Goal: Task Accomplishment & Management: Use online tool/utility

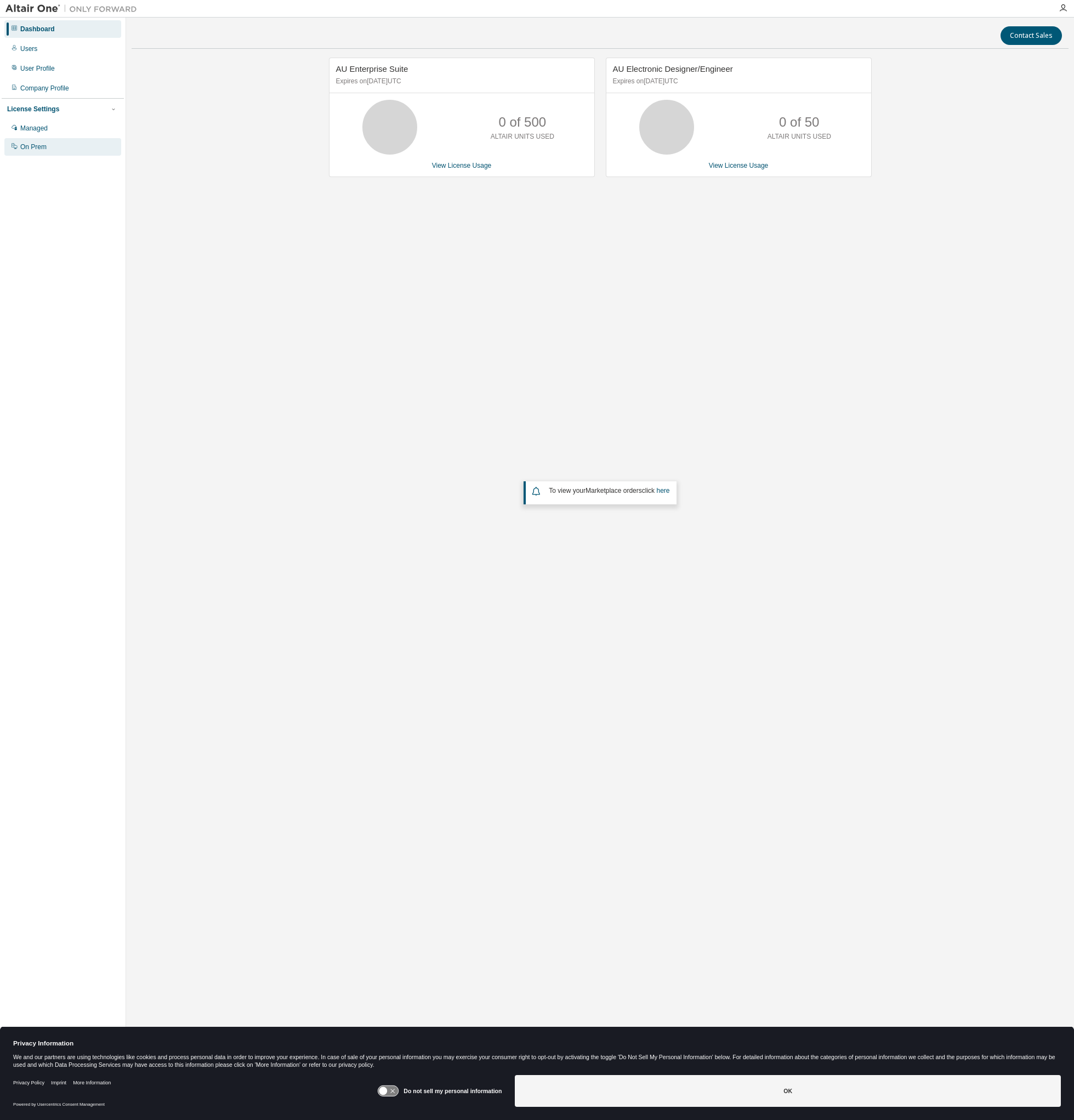
click at [41, 153] on div "On Prem" at bounding box center [62, 147] width 117 height 17
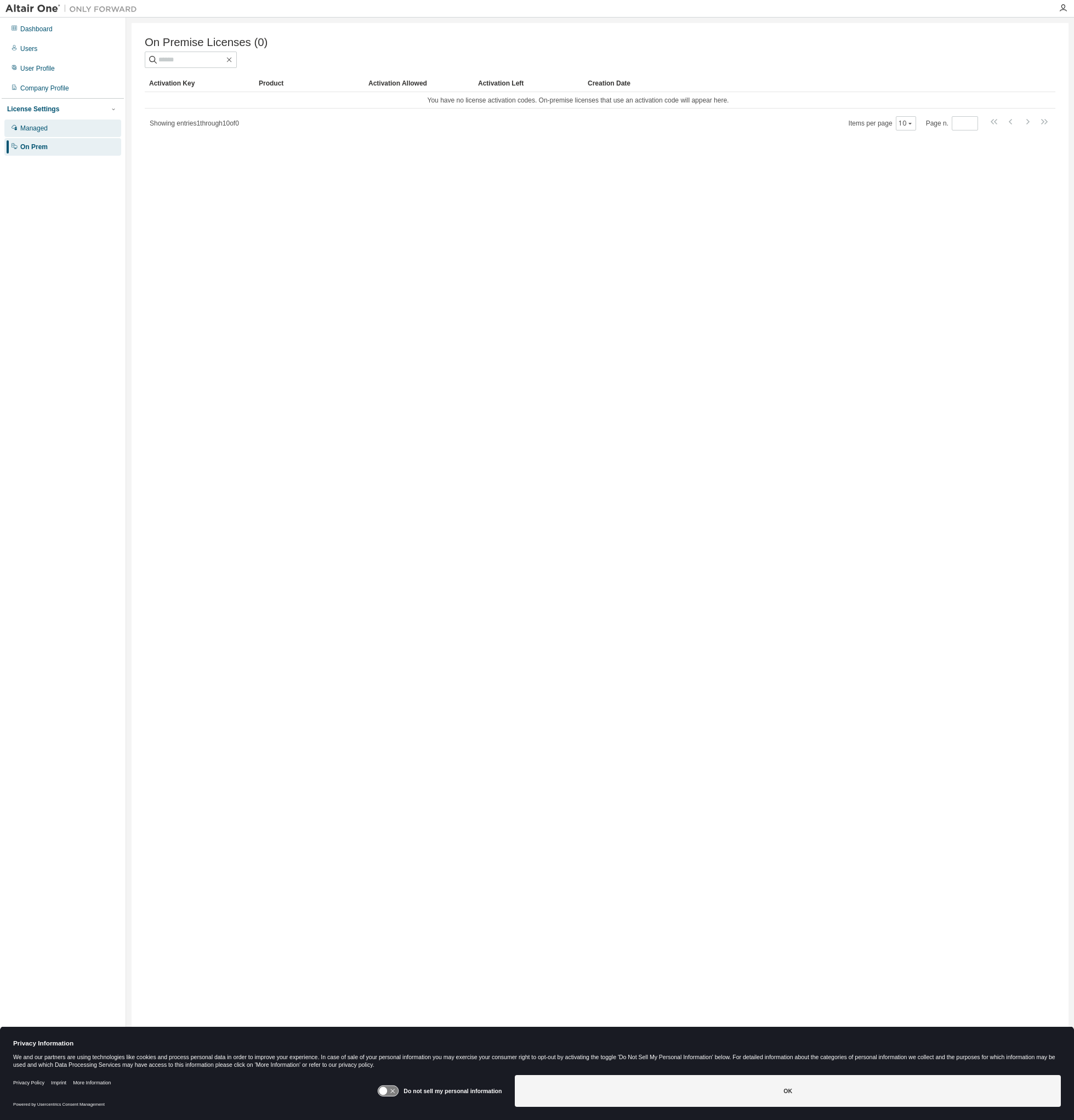
click at [45, 121] on div "Managed" at bounding box center [62, 128] width 117 height 17
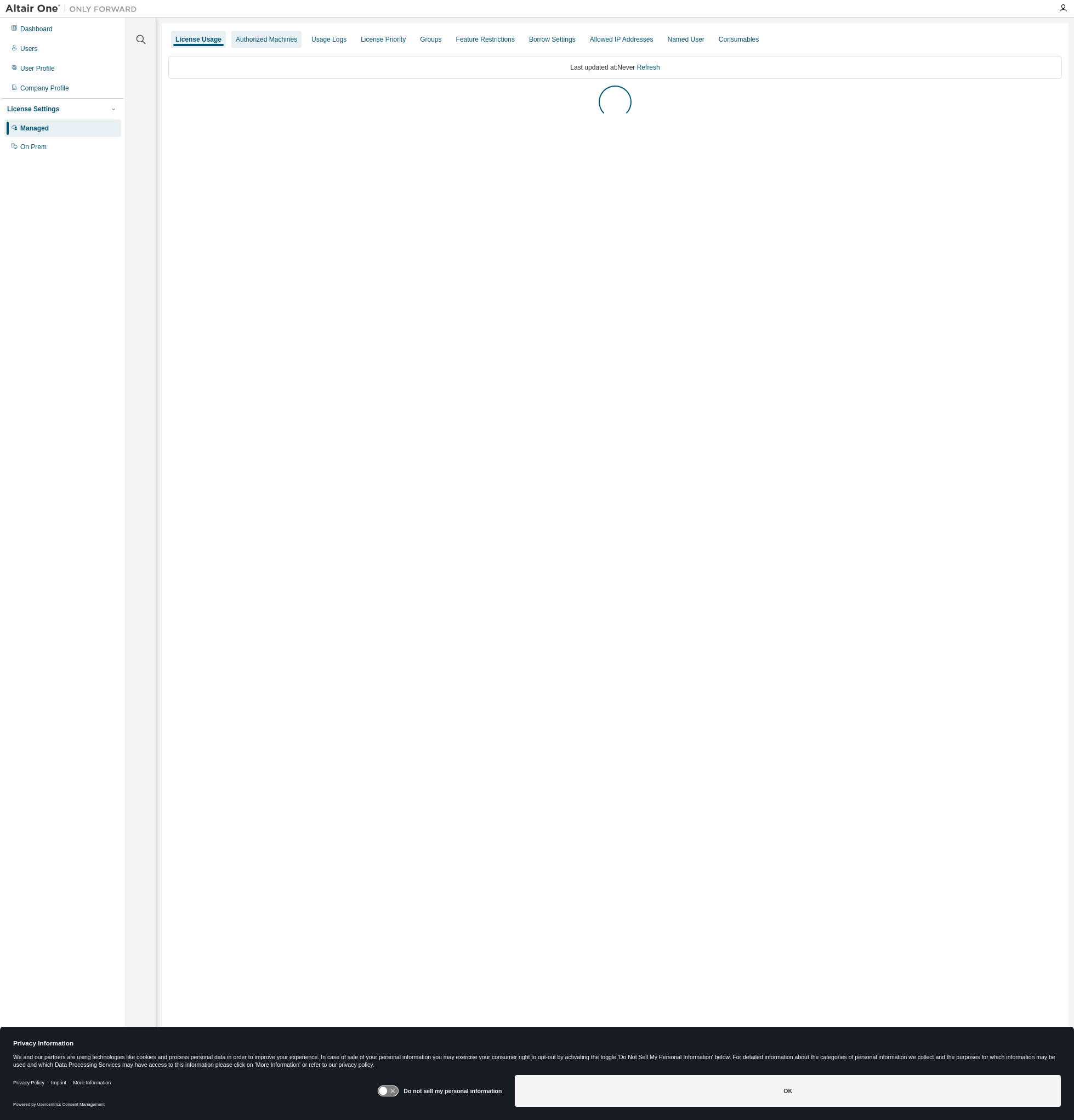
click at [270, 41] on div "Authorized Machines" at bounding box center [266, 39] width 61 height 9
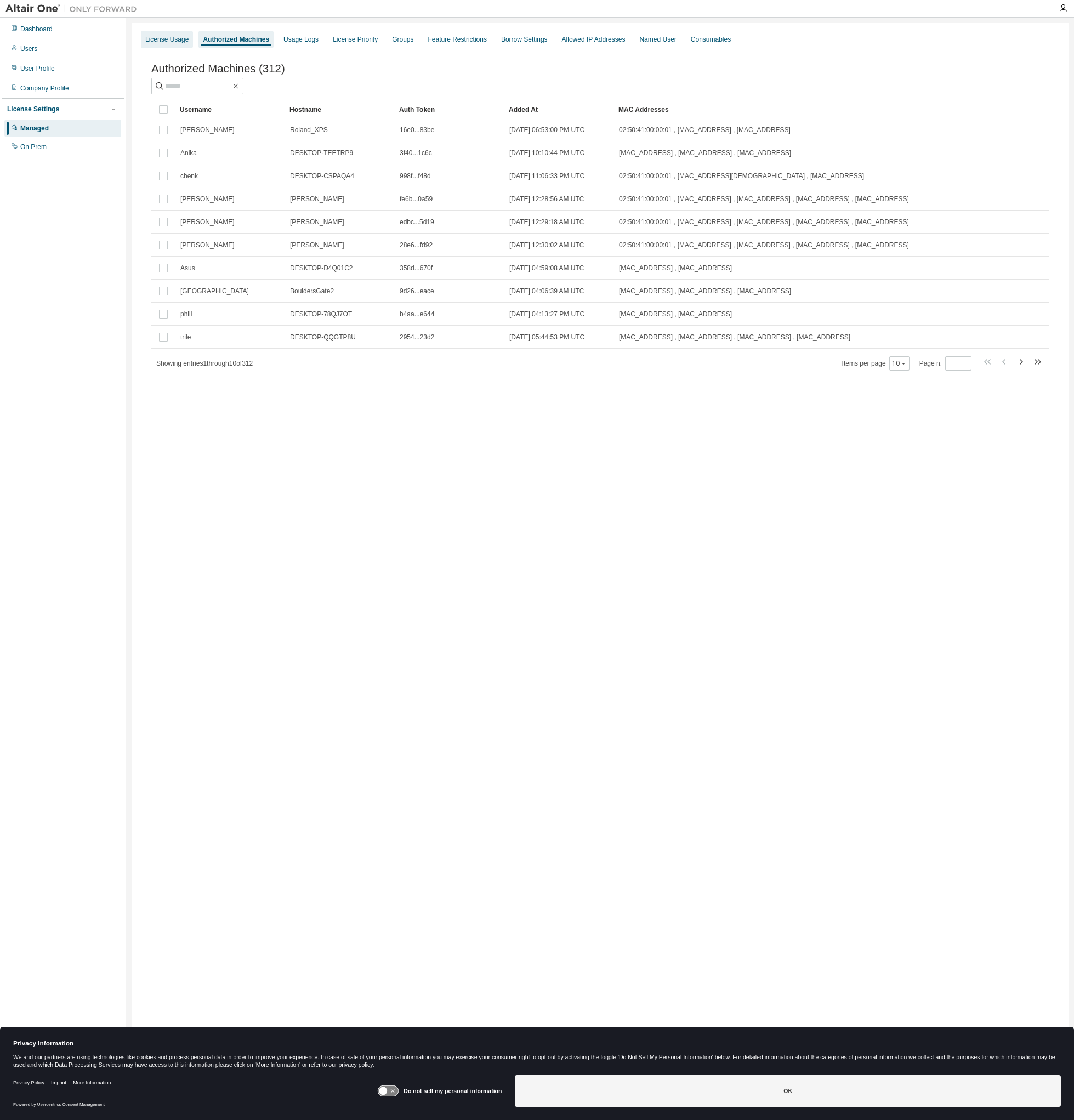
click at [161, 39] on div "License Usage" at bounding box center [167, 39] width 43 height 9
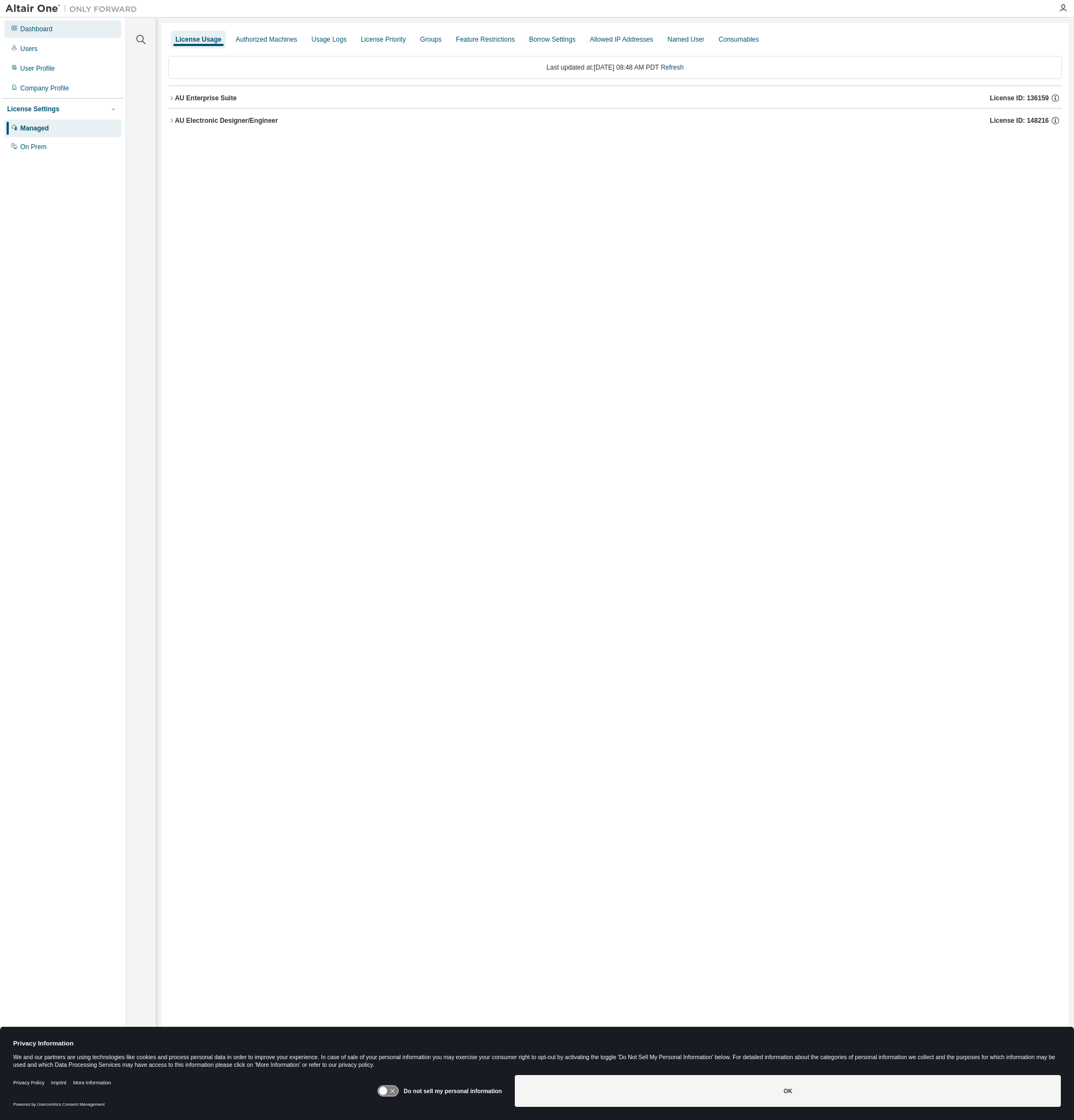
click at [70, 27] on div "Dashboard" at bounding box center [62, 29] width 117 height 17
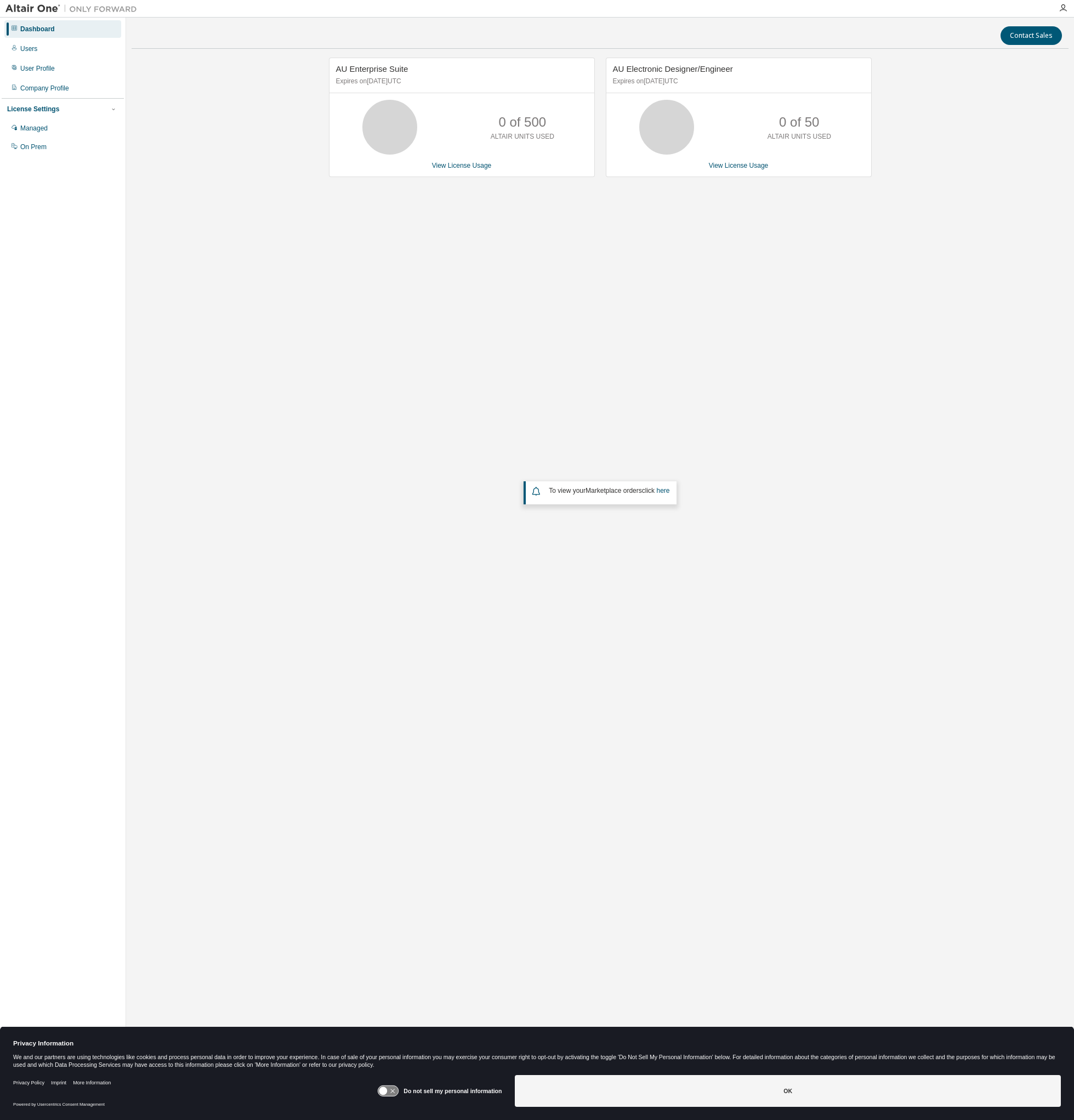
click at [637, 482] on div "To view your Marketplace orders click here" at bounding box center [600, 493] width 152 height 23
click at [669, 487] on link "here" at bounding box center [662, 490] width 13 height 8
drag, startPoint x: 121, startPoint y: 124, endPoint x: 55, endPoint y: 108, distance: 67.9
click at [119, 123] on div "Managed On Prem" at bounding box center [62, 138] width 122 height 36
click at [60, 133] on div "Managed" at bounding box center [62, 128] width 117 height 17
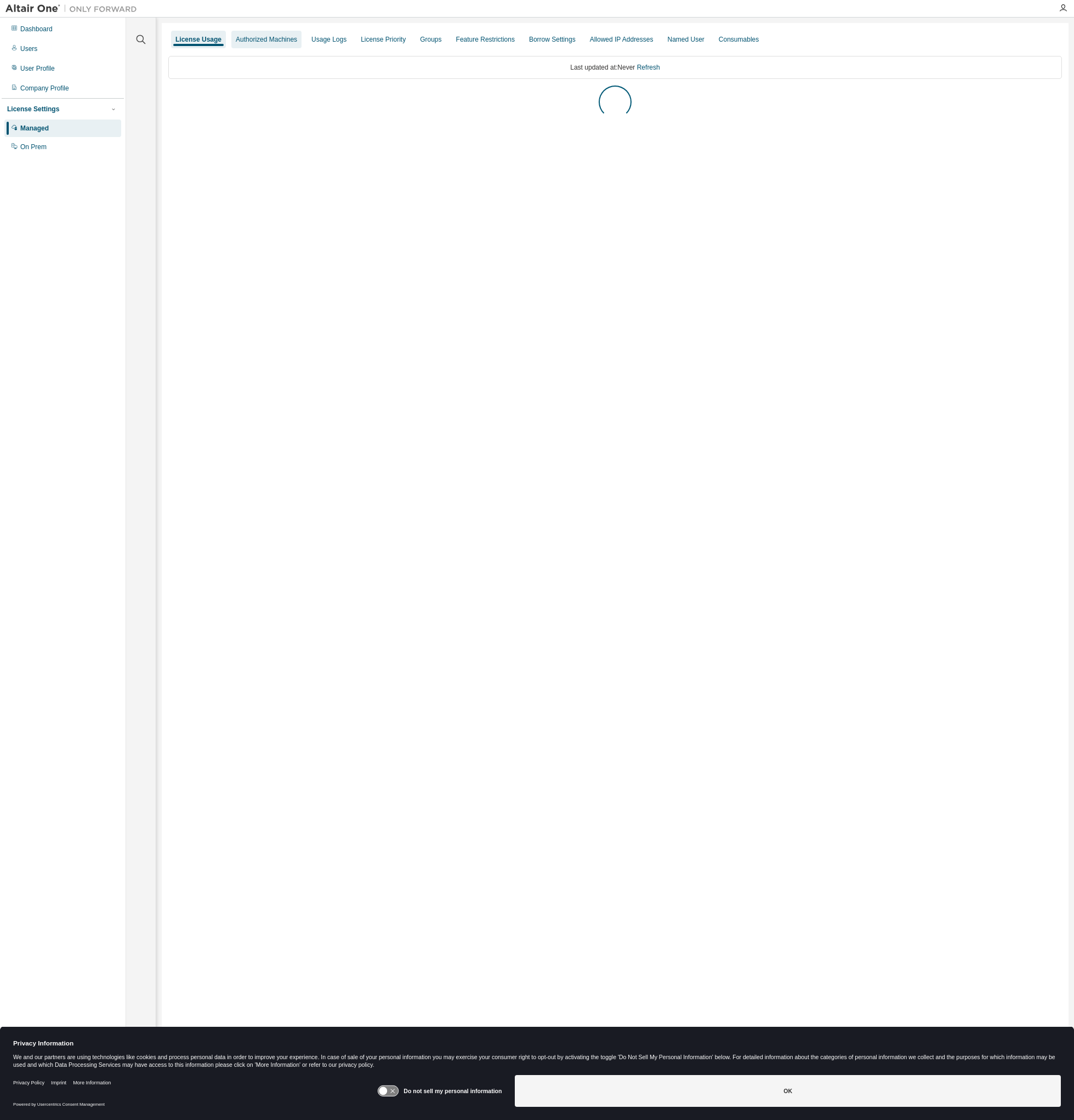
click at [275, 44] on div "Authorized Machines" at bounding box center [266, 39] width 61 height 9
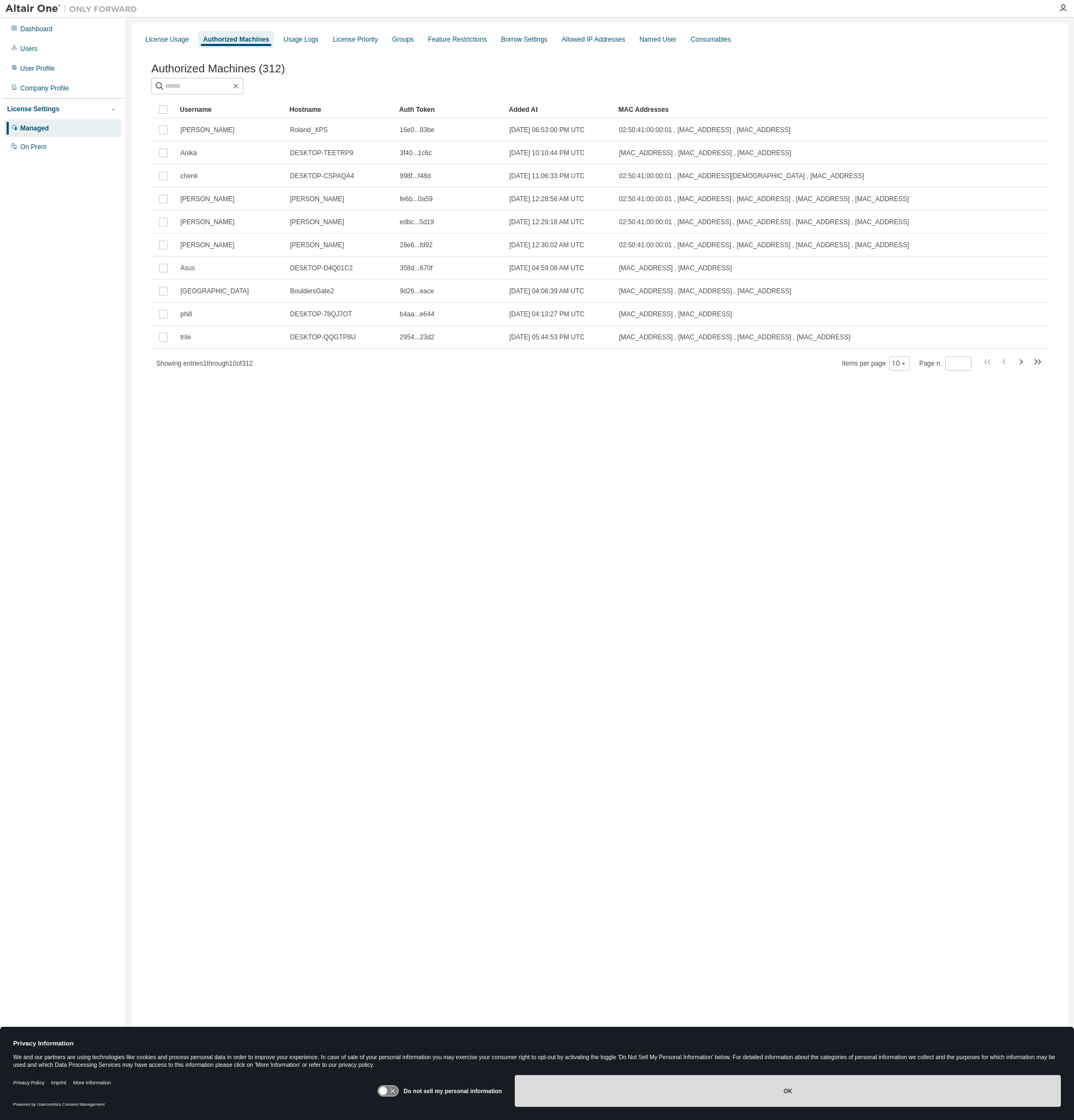
drag, startPoint x: 623, startPoint y: 1115, endPoint x: 623, endPoint y: 1096, distance: 19.0
click at [623, 1113] on div "Privacy Policy Imprint More Information Powered by Usercentrics Consent Managem…" at bounding box center [537, 1095] width 1074 height 50
click at [623, 1096] on button "OK" at bounding box center [788, 1091] width 546 height 32
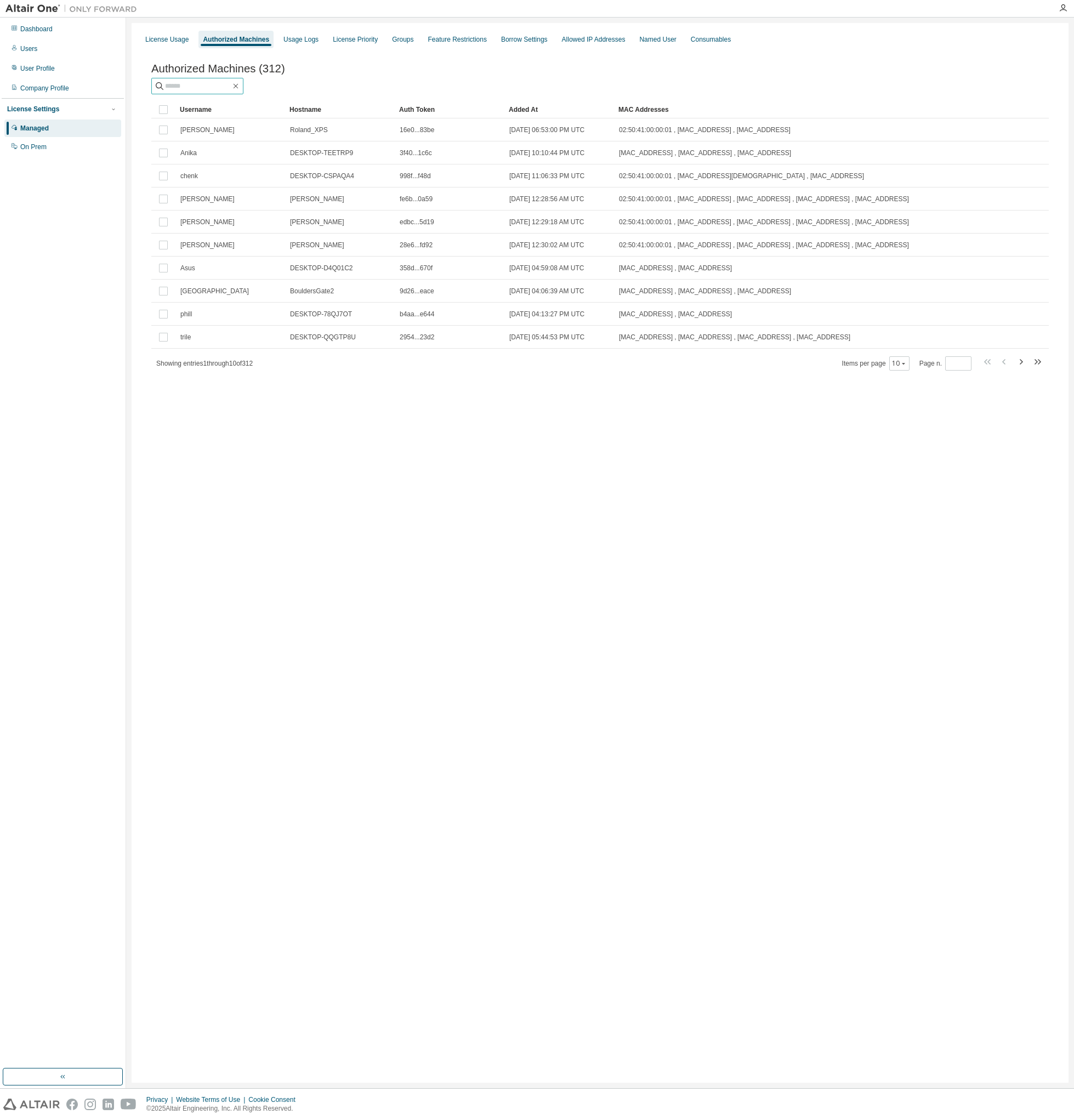
click at [231, 88] on input "text" at bounding box center [198, 86] width 66 height 11
click at [899, 368] on button "10" at bounding box center [899, 363] width 15 height 9
click at [904, 428] on div "100" at bounding box center [933, 432] width 88 height 13
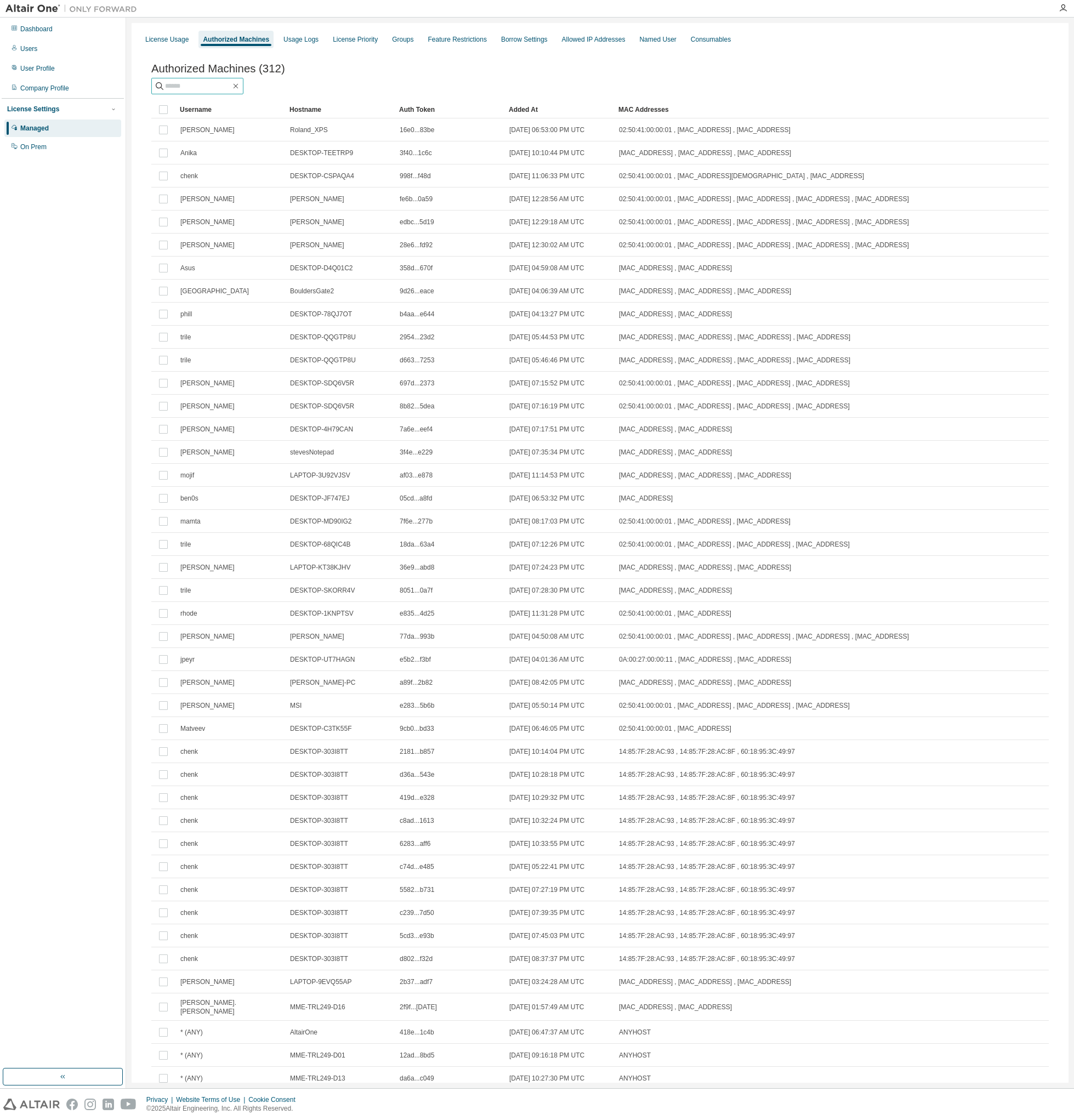
click at [231, 89] on input "text" at bounding box center [198, 86] width 66 height 11
click at [676, 37] on div "Named User" at bounding box center [658, 39] width 37 height 9
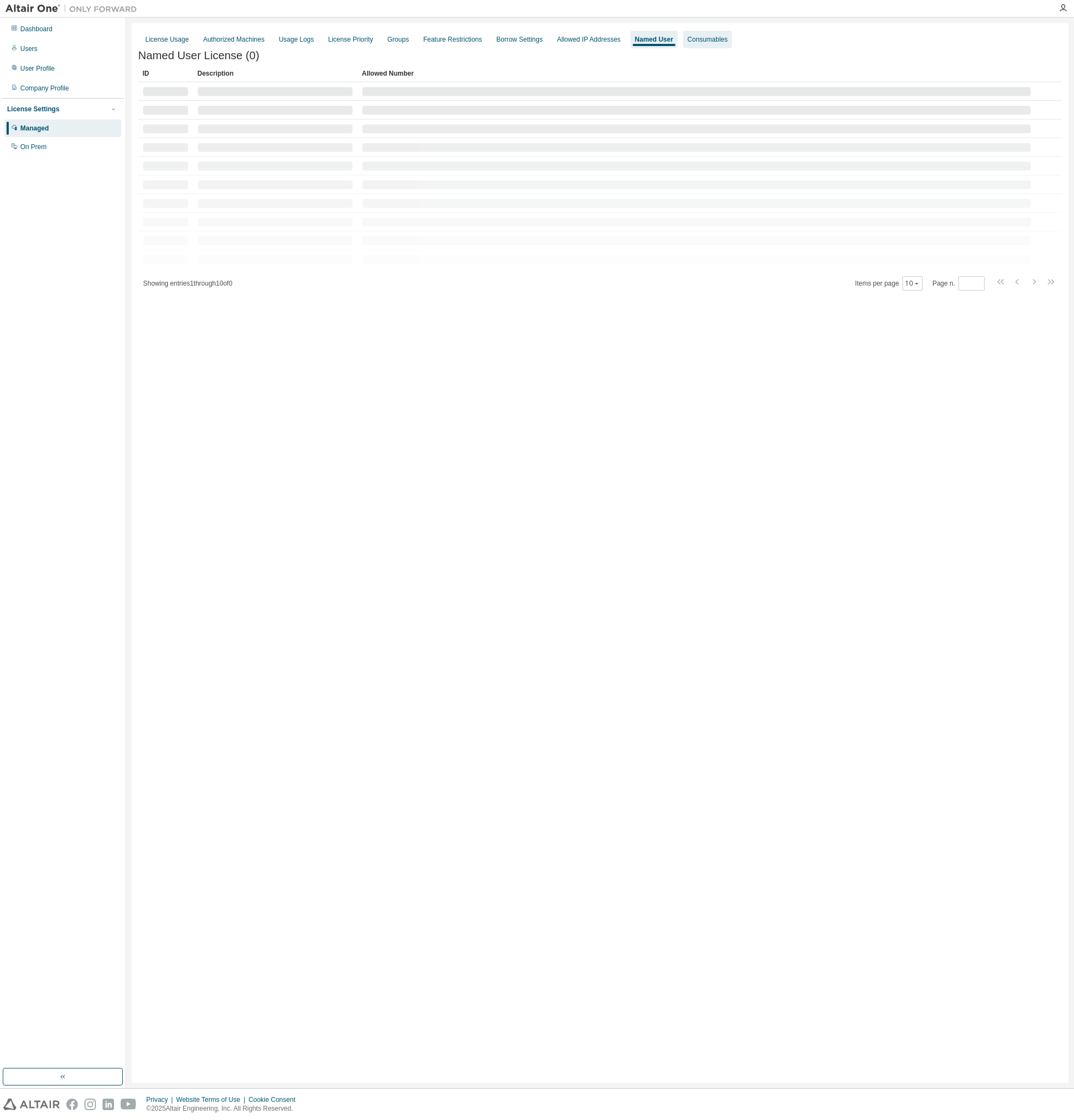
click at [727, 37] on div "Consumables" at bounding box center [707, 39] width 40 height 9
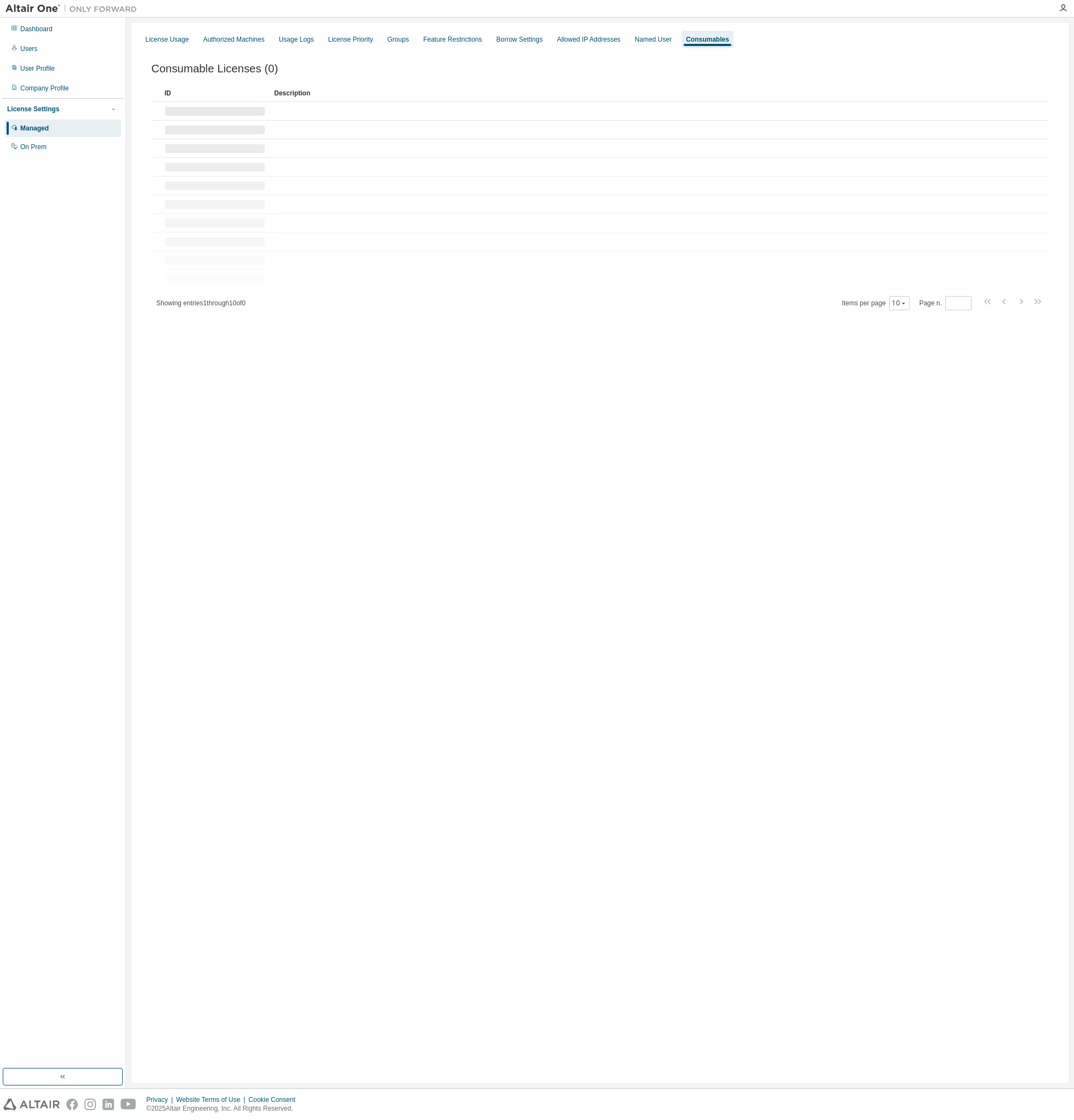
click at [195, 42] on div "License Usage Authorized Machines Usage Logs License Priority Groups Feature Re…" at bounding box center [600, 39] width 924 height 20
click at [231, 46] on div "Authorized Machines" at bounding box center [233, 39] width 70 height 17
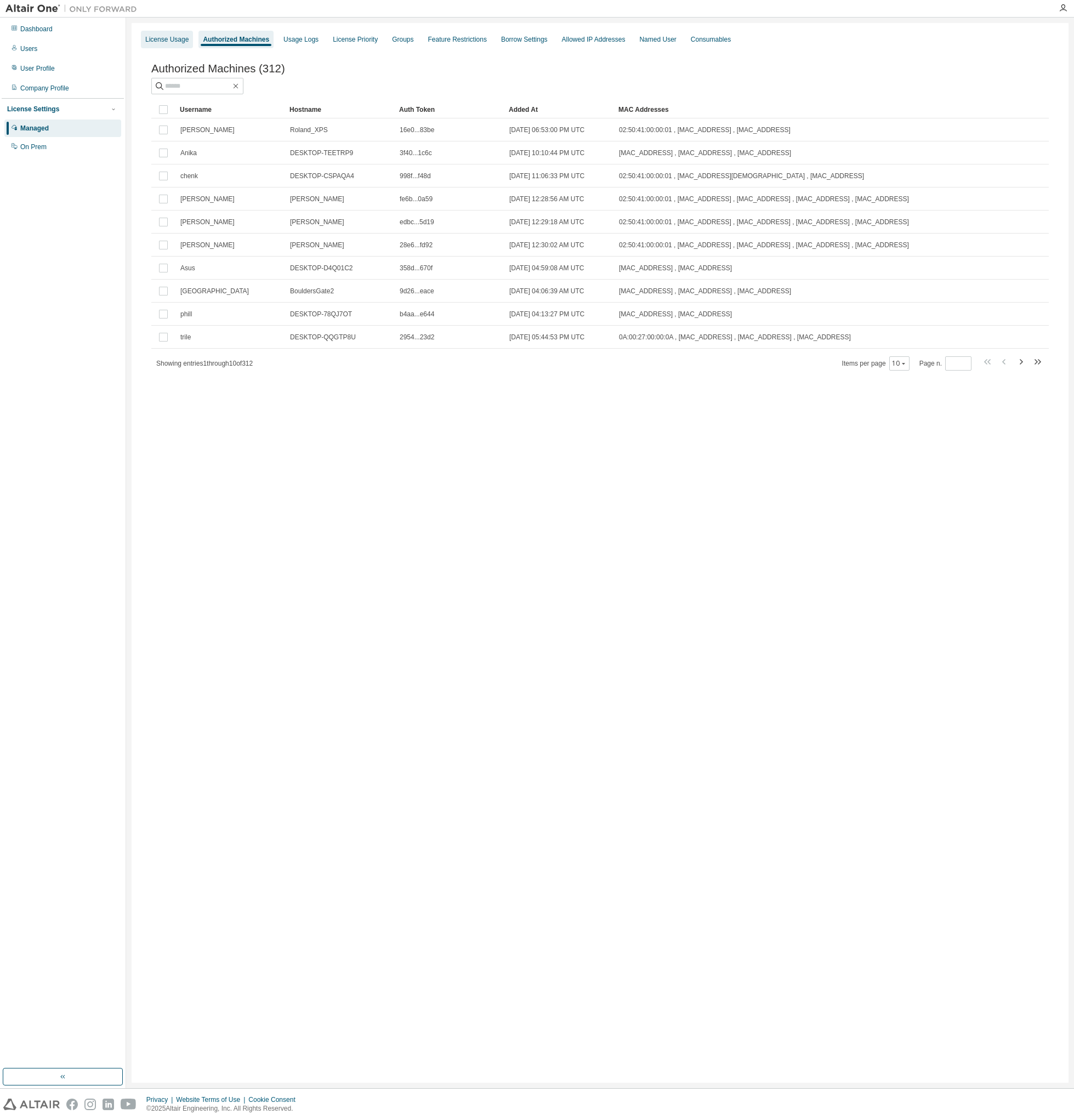
click at [179, 46] on div "License Usage" at bounding box center [167, 39] width 52 height 17
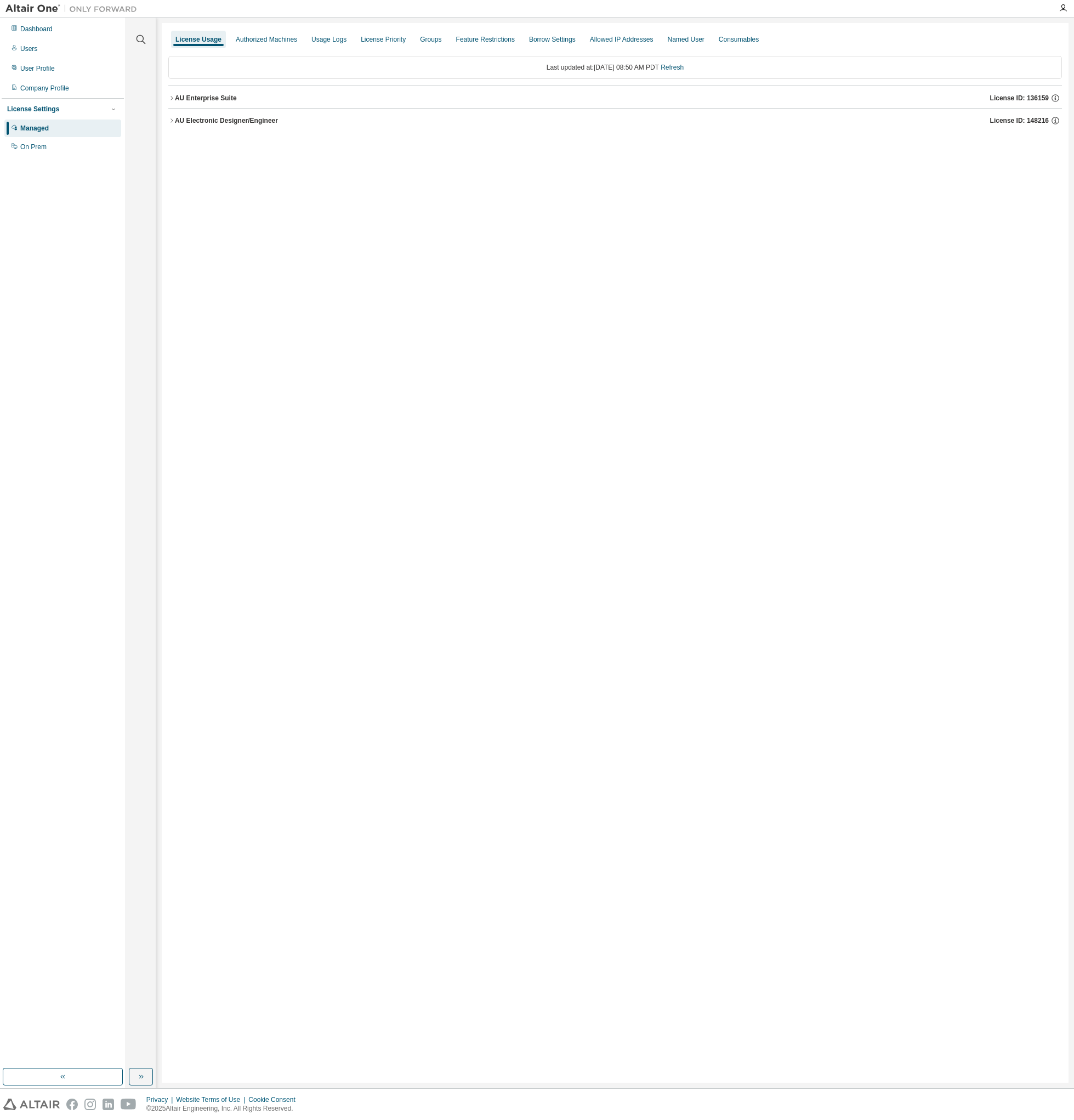
click at [168, 103] on button "AU Enterprise Suite License ID: 136159" at bounding box center [615, 98] width 894 height 24
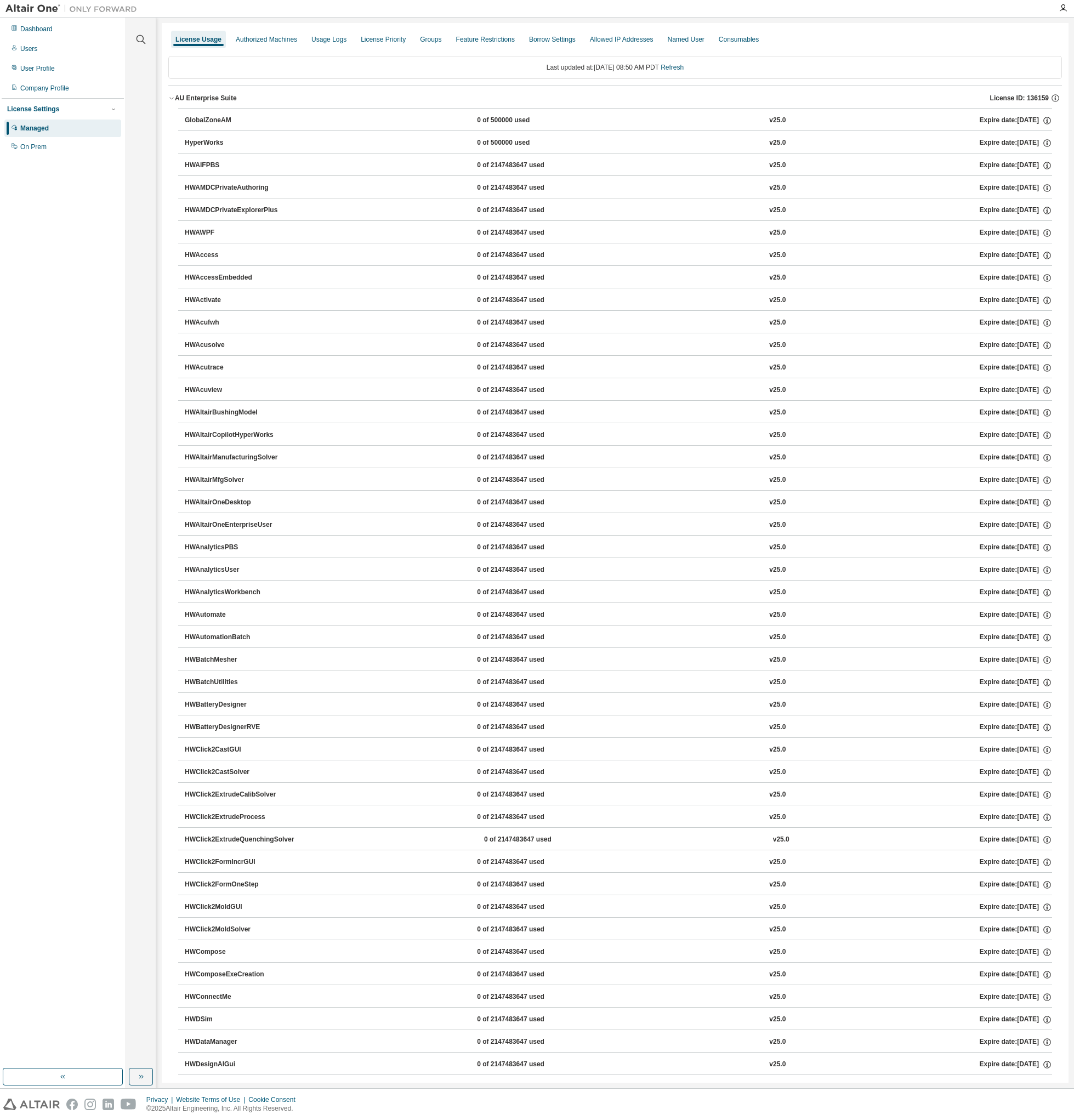
click at [177, 94] on div "AU Enterprise Suite" at bounding box center [205, 98] width 62 height 9
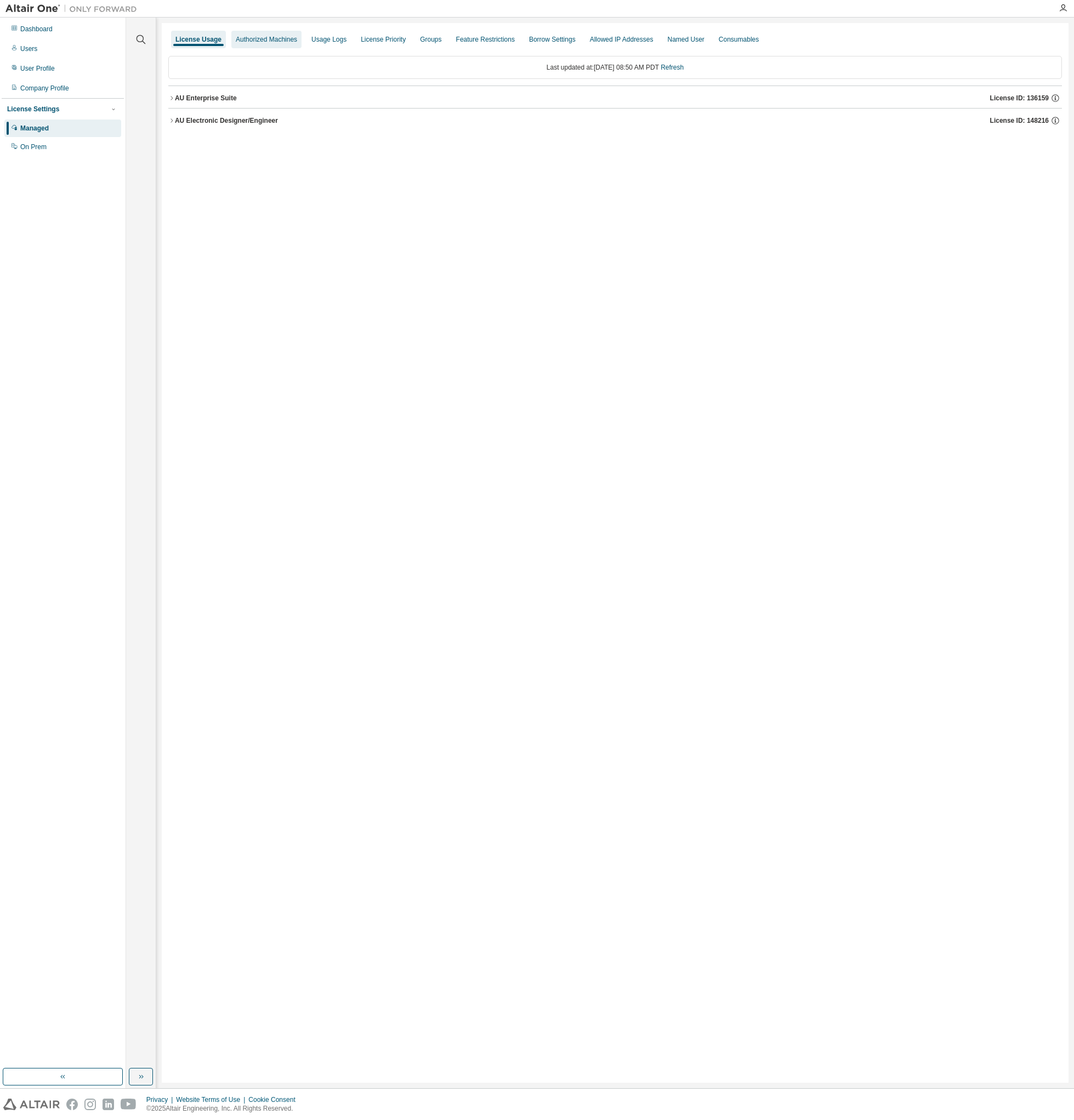
click at [263, 33] on div "Authorized Machines" at bounding box center [266, 39] width 70 height 17
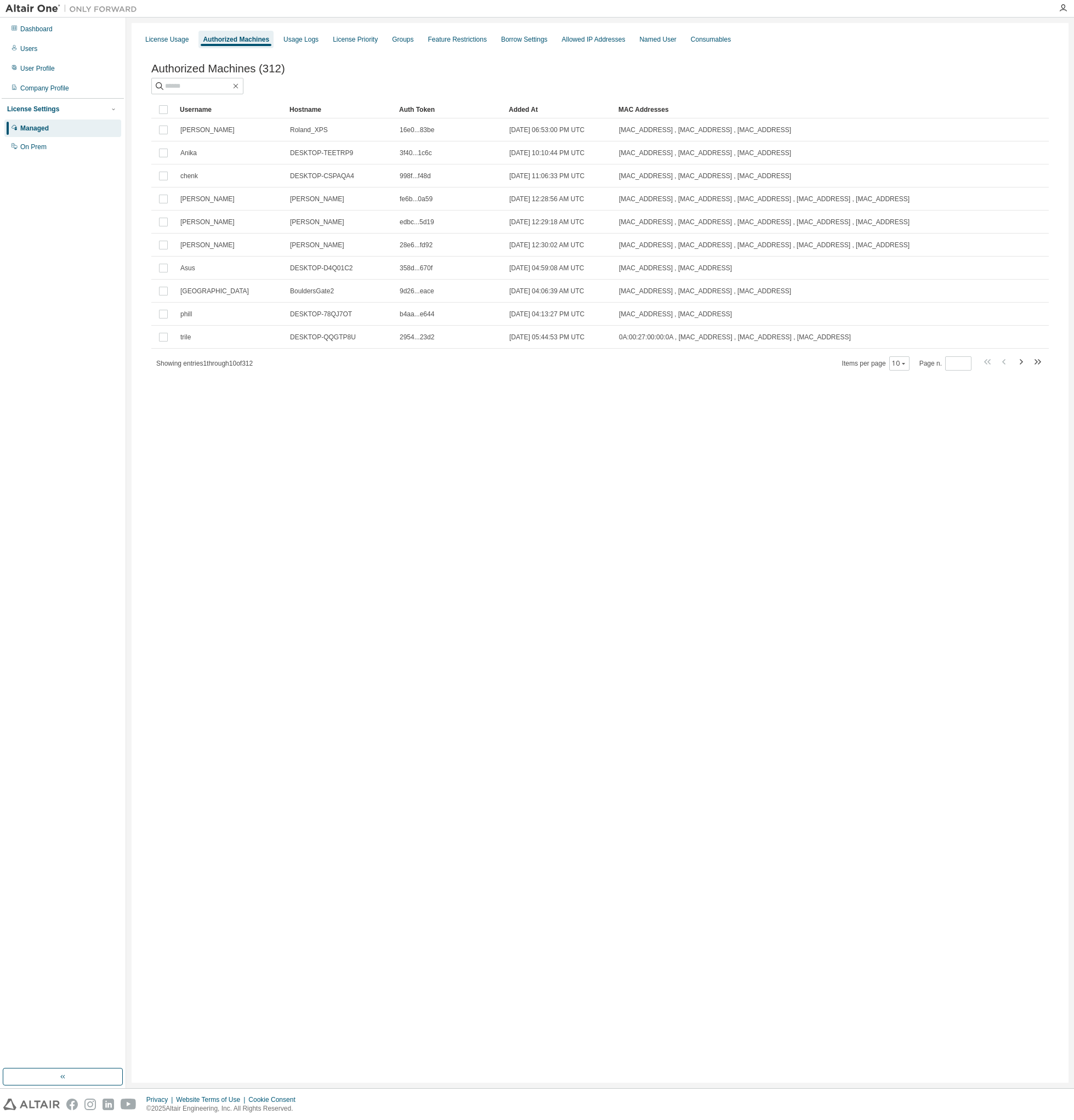
click at [367, 82] on div at bounding box center [600, 86] width 897 height 17
click at [1062, 2] on div at bounding box center [1063, 8] width 22 height 17
click at [1066, 11] on icon "button" at bounding box center [1063, 8] width 9 height 9
click at [966, 214] on link "Managed Licenses" at bounding box center [959, 212] width 55 height 11
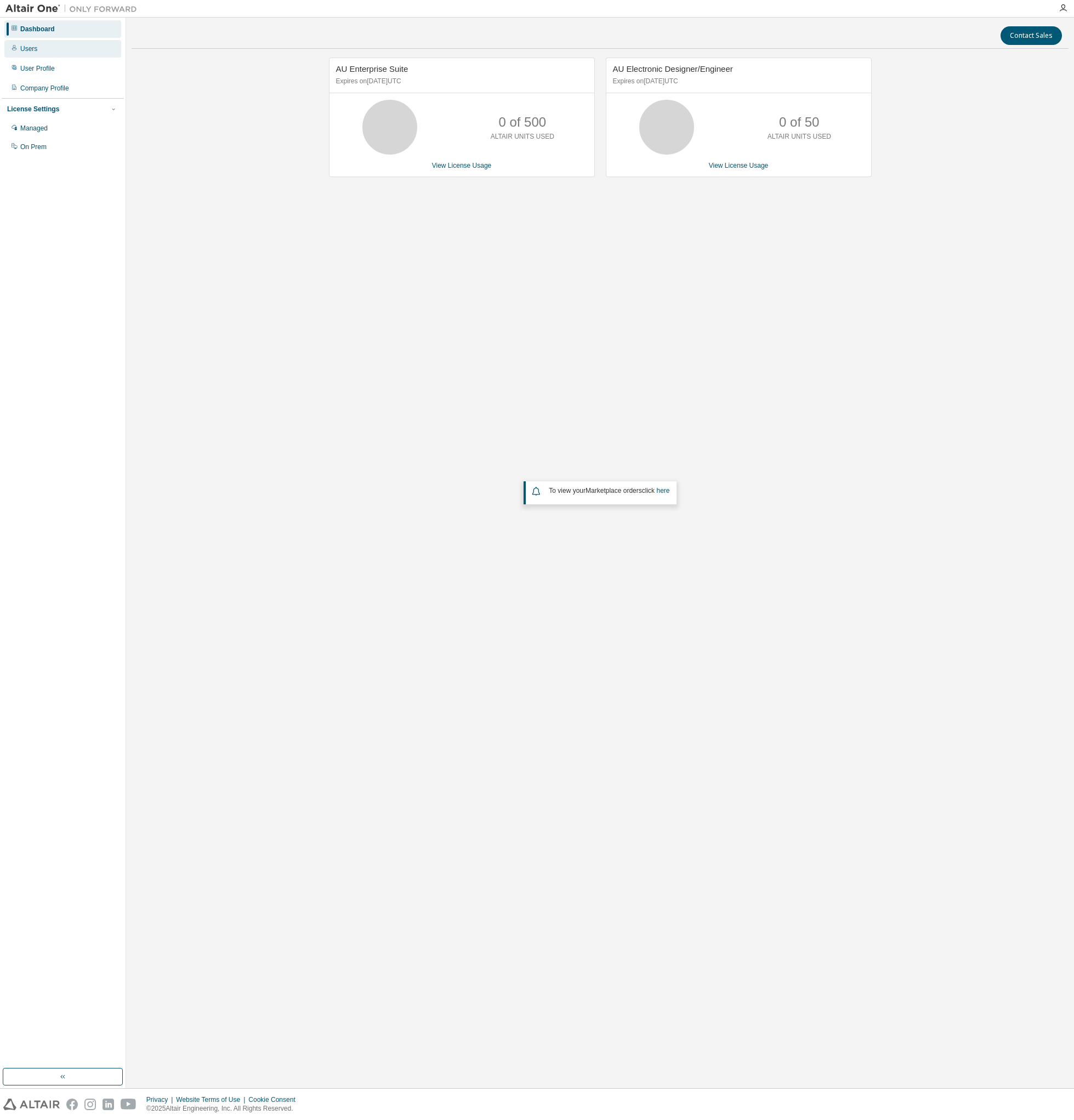
click at [65, 54] on div "Users" at bounding box center [62, 48] width 117 height 17
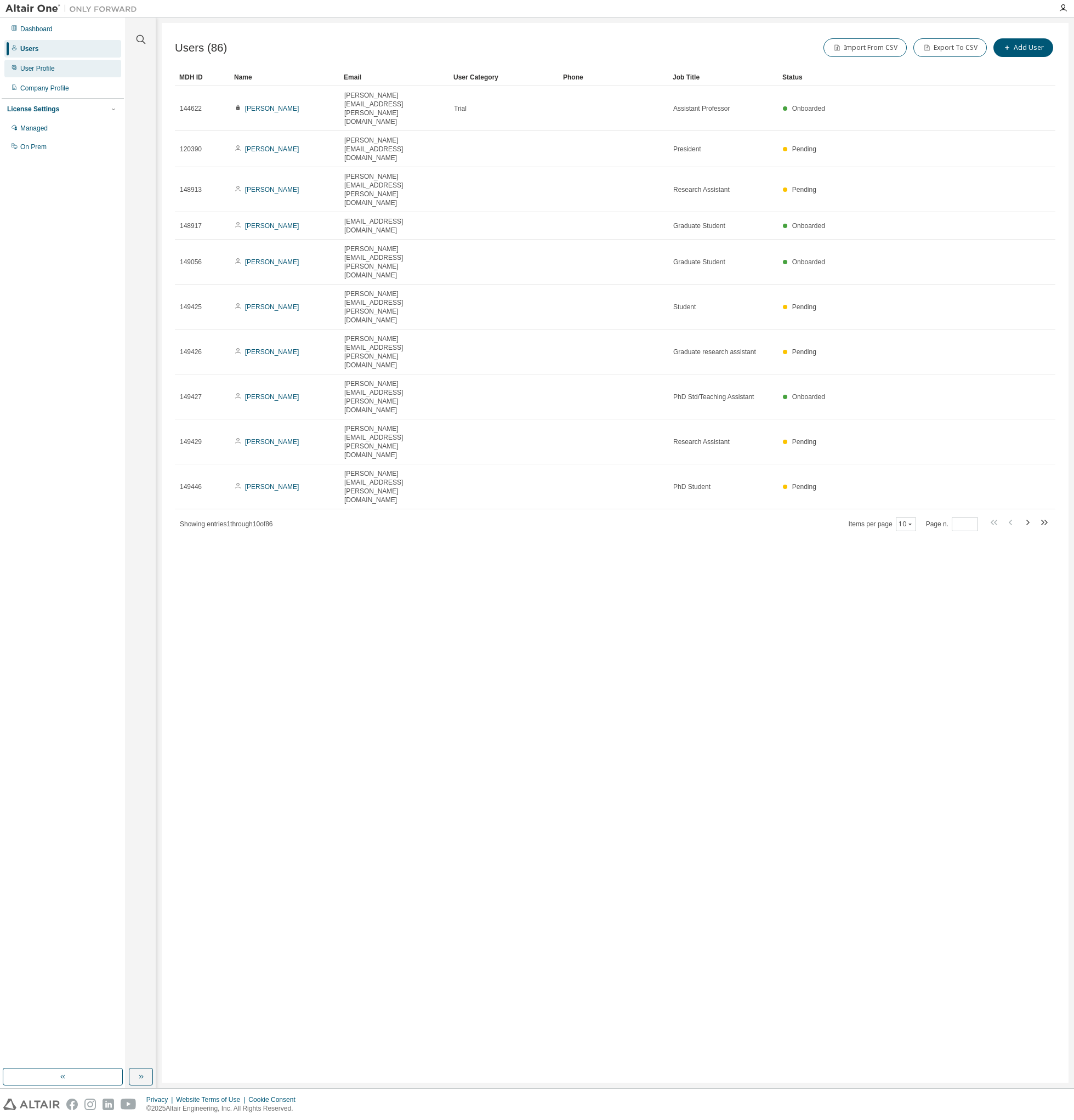
click at [64, 65] on div "User Profile" at bounding box center [62, 68] width 117 height 17
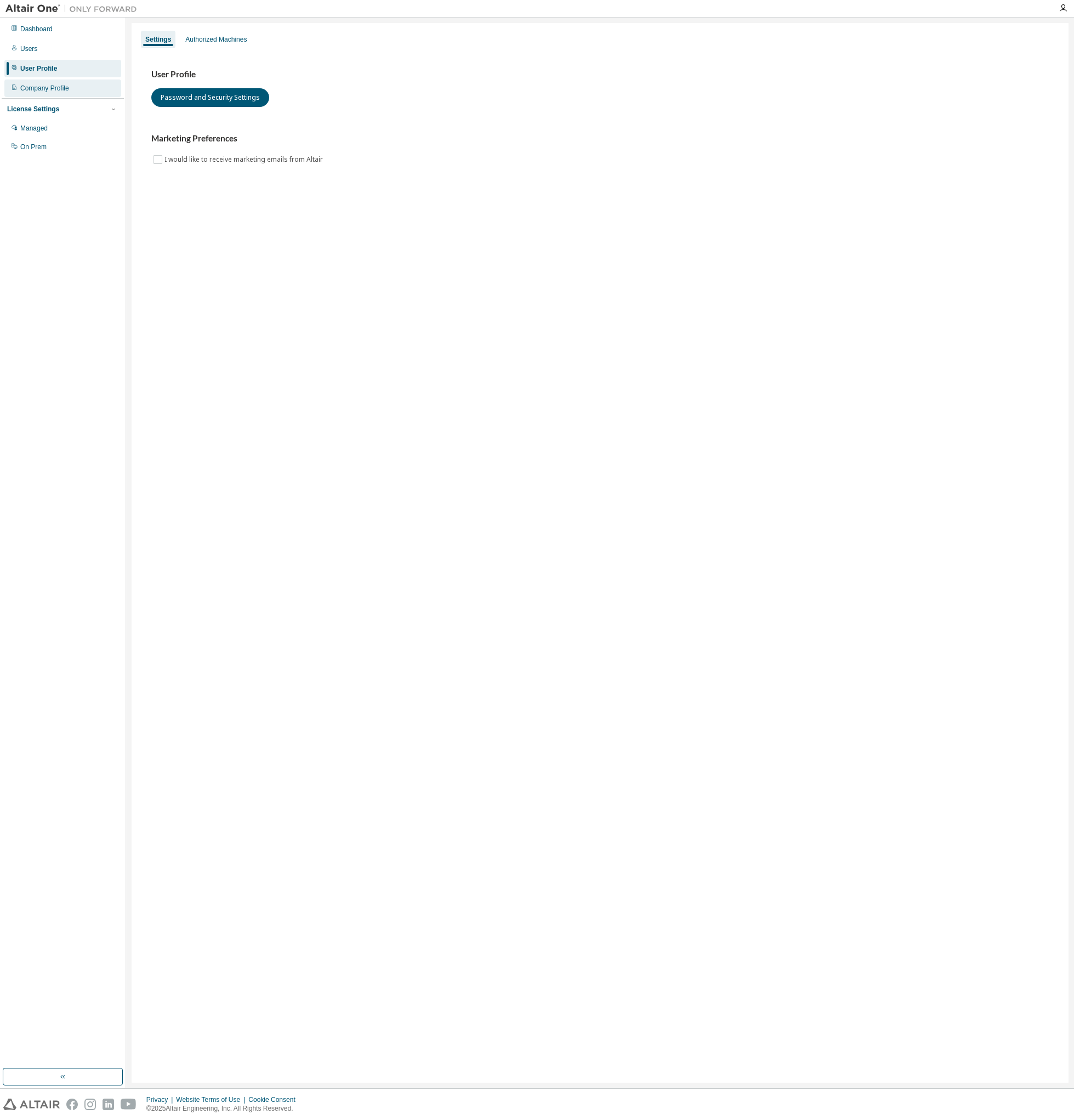
click at [65, 83] on div "Company Profile" at bounding box center [62, 88] width 117 height 17
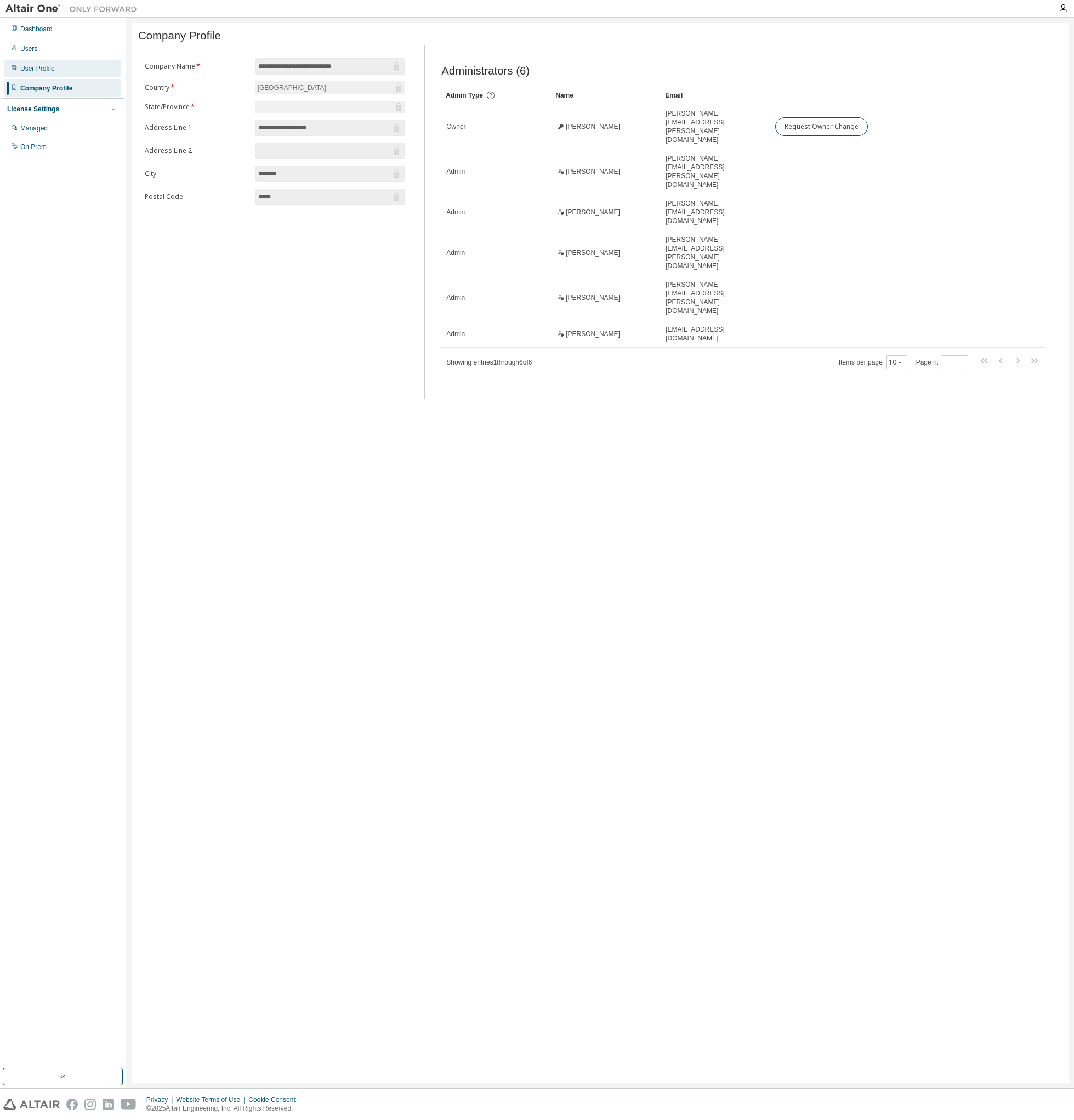
click at [62, 73] on div "User Profile" at bounding box center [62, 68] width 117 height 17
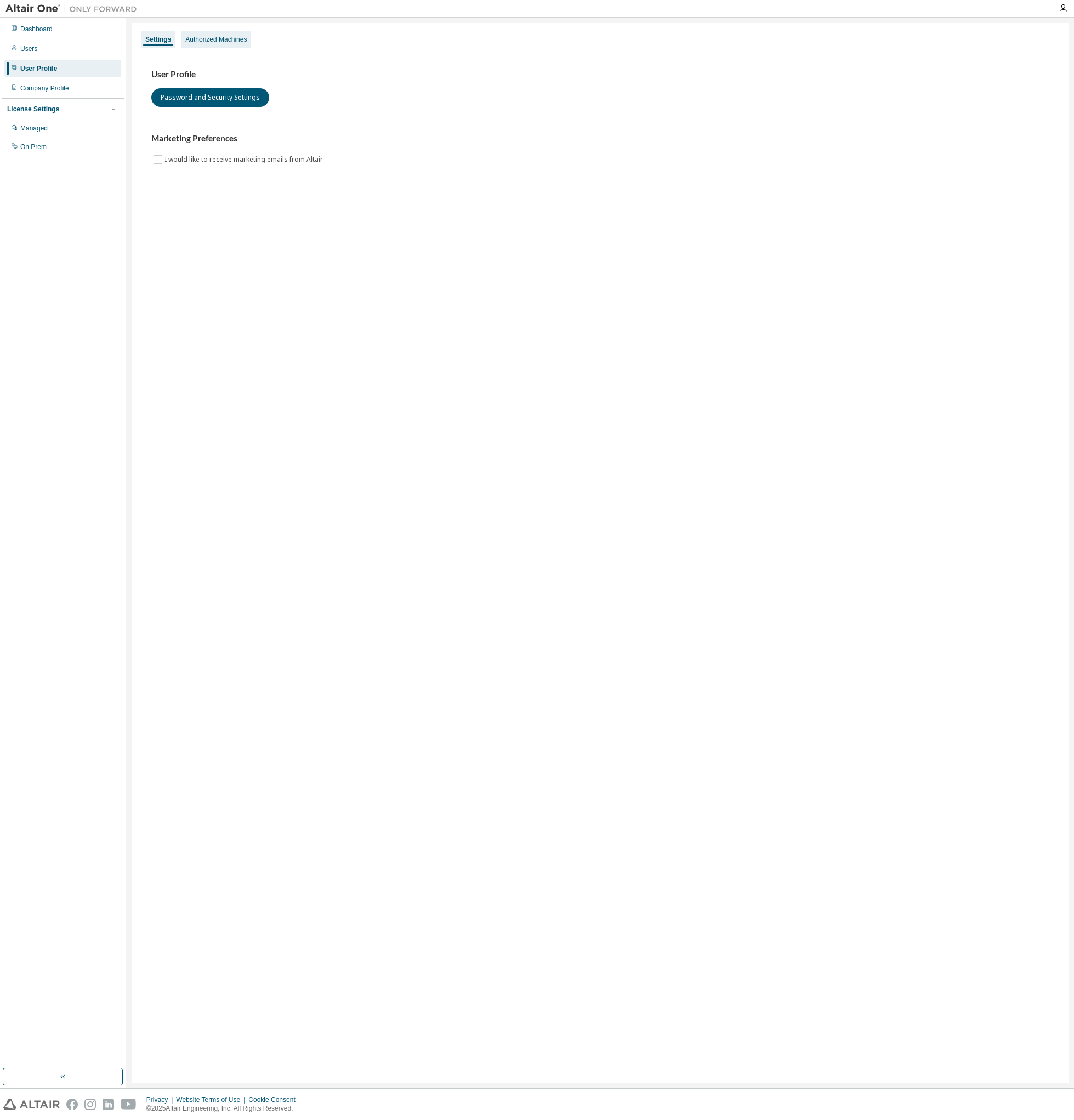
click at [238, 45] on div "Authorized Machines" at bounding box center [216, 39] width 70 height 17
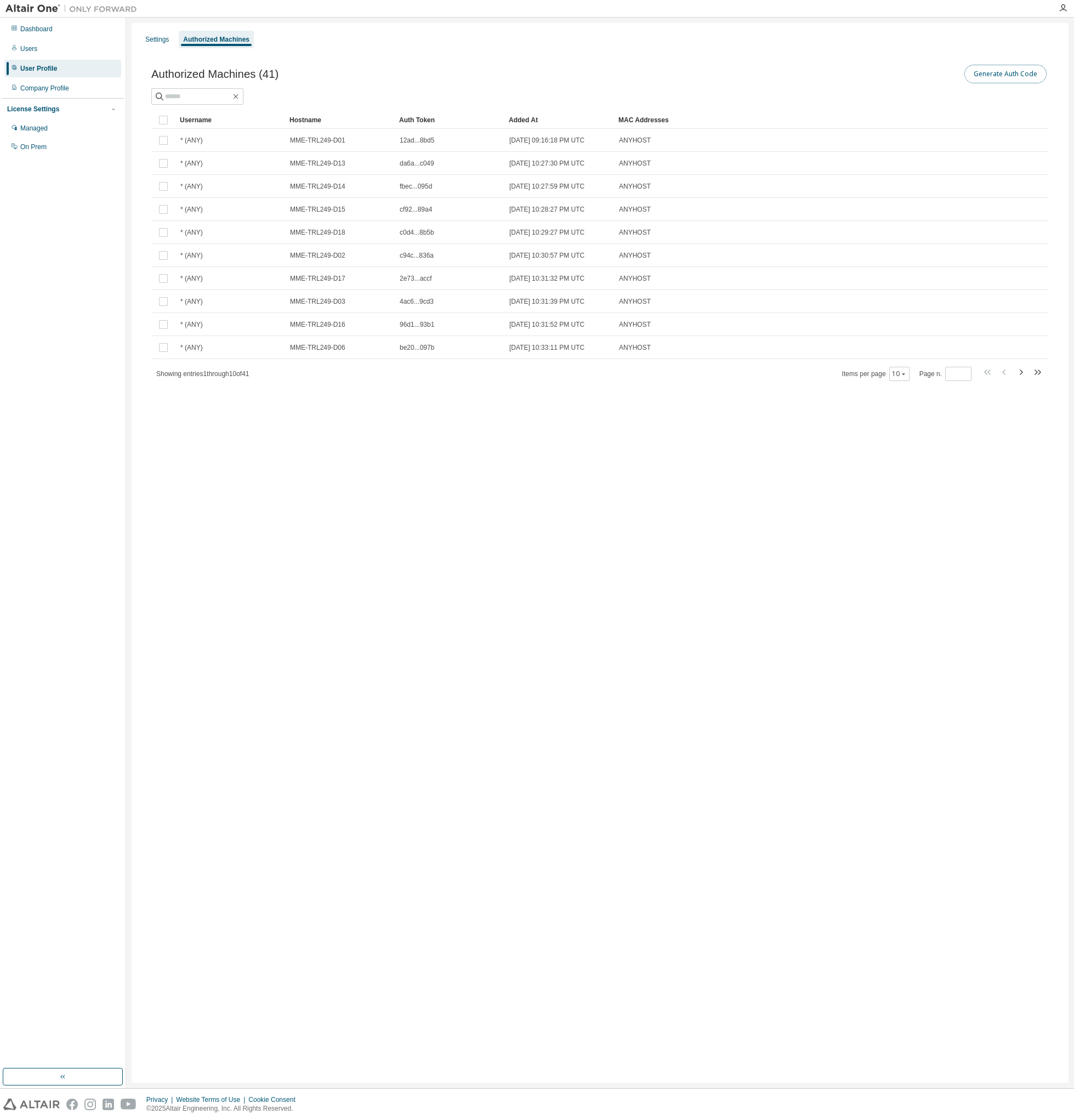
click at [990, 73] on button "Generate Auth Code" at bounding box center [1006, 74] width 82 height 19
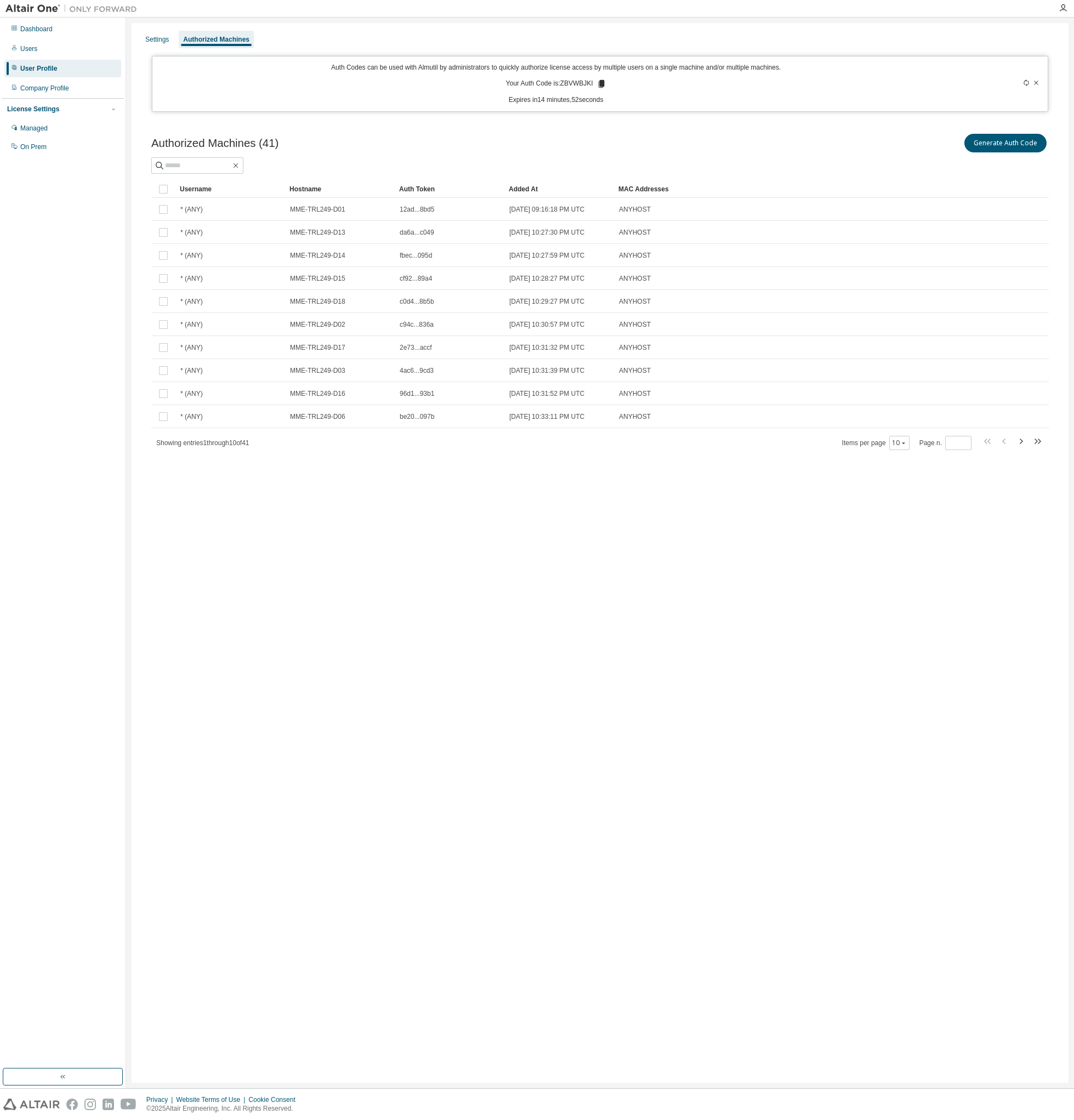
click at [576, 79] on div "Auth Codes can be used with Almutil by administrators to quickly authorize lice…" at bounding box center [556, 84] width 794 height 42
click at [579, 80] on p "Your Auth Code is: ZBVWBJKI" at bounding box center [556, 84] width 101 height 10
copy p "ZBVWBJKI"
click at [451, 629] on div "Settings Authorized Machines Auth Codes can be used with Almutil by administrat…" at bounding box center [600, 553] width 937 height 1060
